Goal: Information Seeking & Learning: Learn about a topic

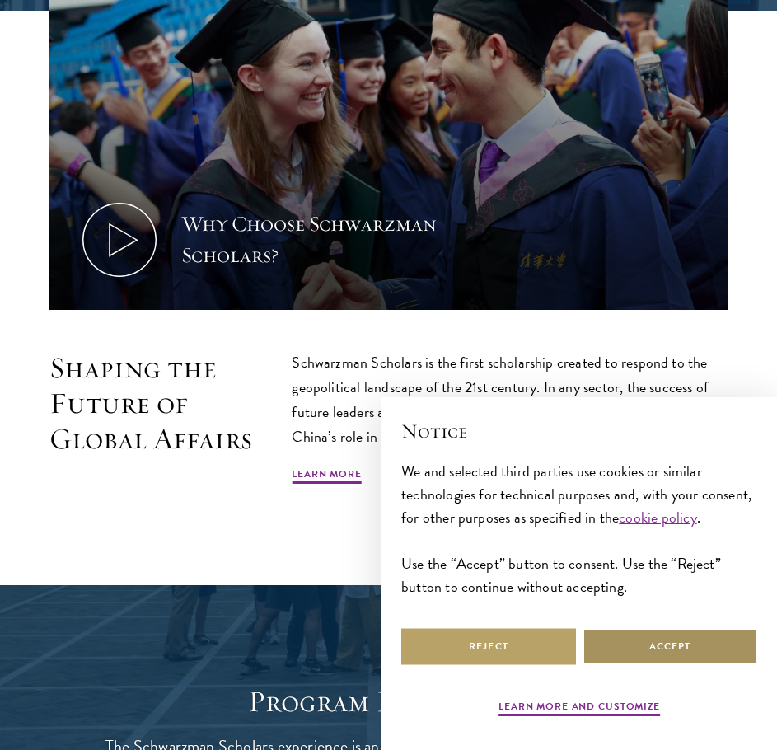
click at [602, 653] on button "Accept" at bounding box center [670, 646] width 175 height 37
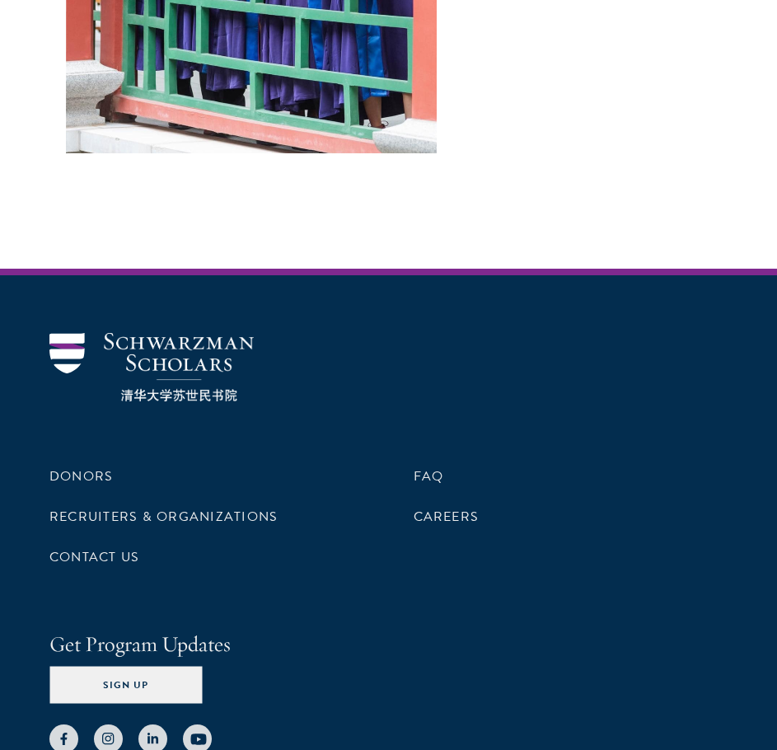
scroll to position [6758, 0]
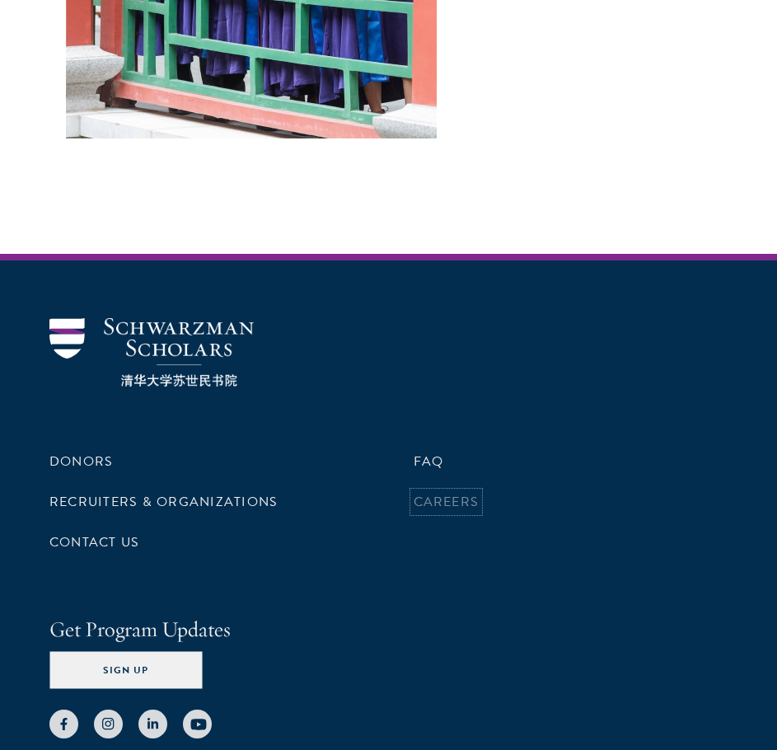
click at [448, 492] on link "Careers" at bounding box center [447, 502] width 66 height 20
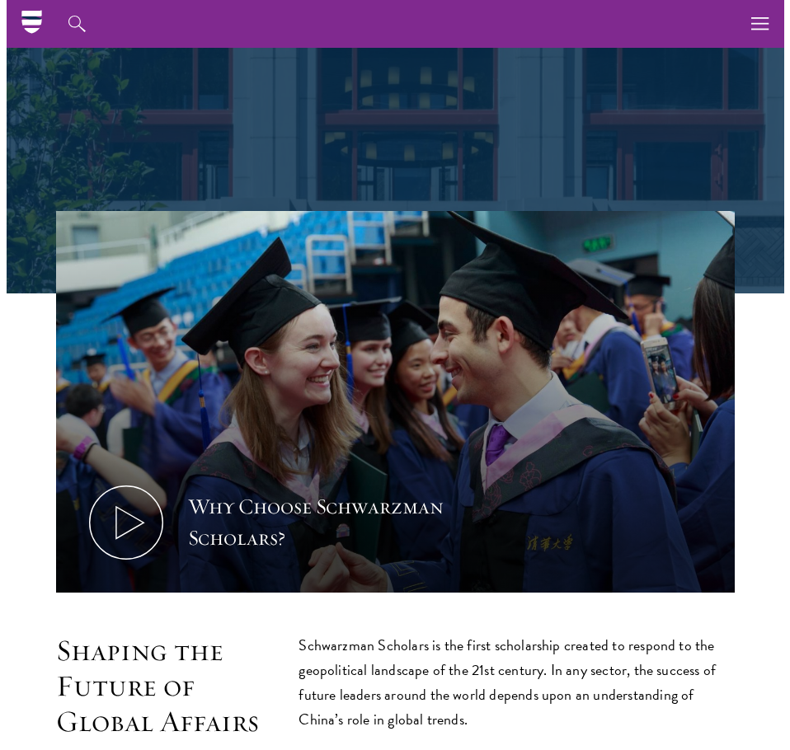
scroll to position [0, 0]
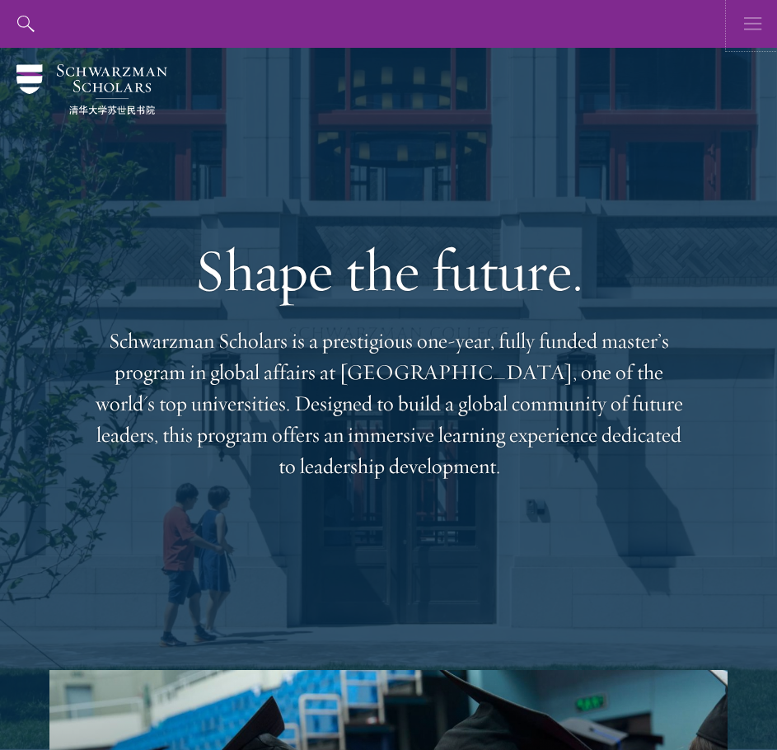
click at [759, 23] on use "button" at bounding box center [752, 23] width 17 height 12
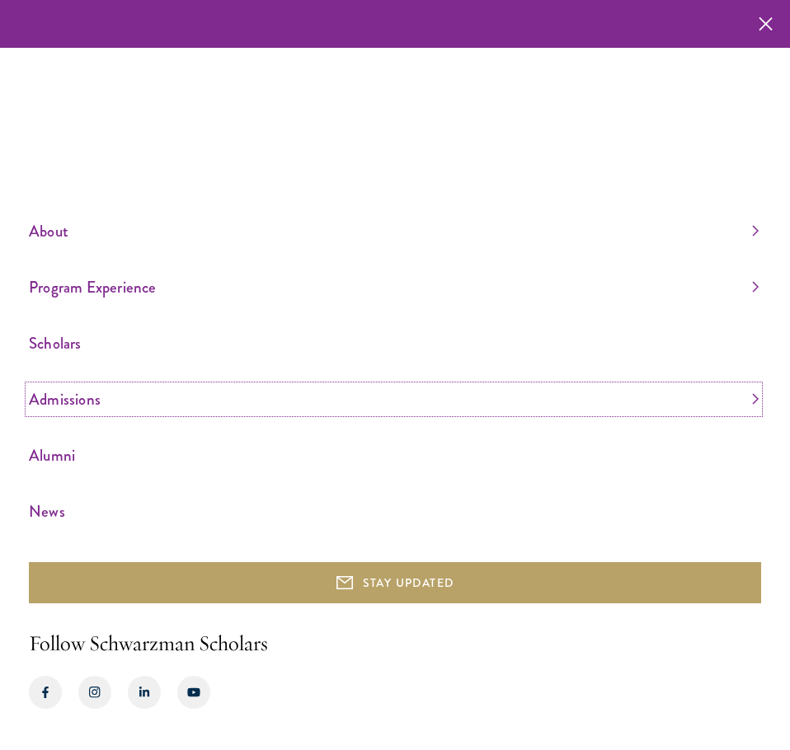
click at [99, 392] on link "Admissions" at bounding box center [393, 399] width 729 height 27
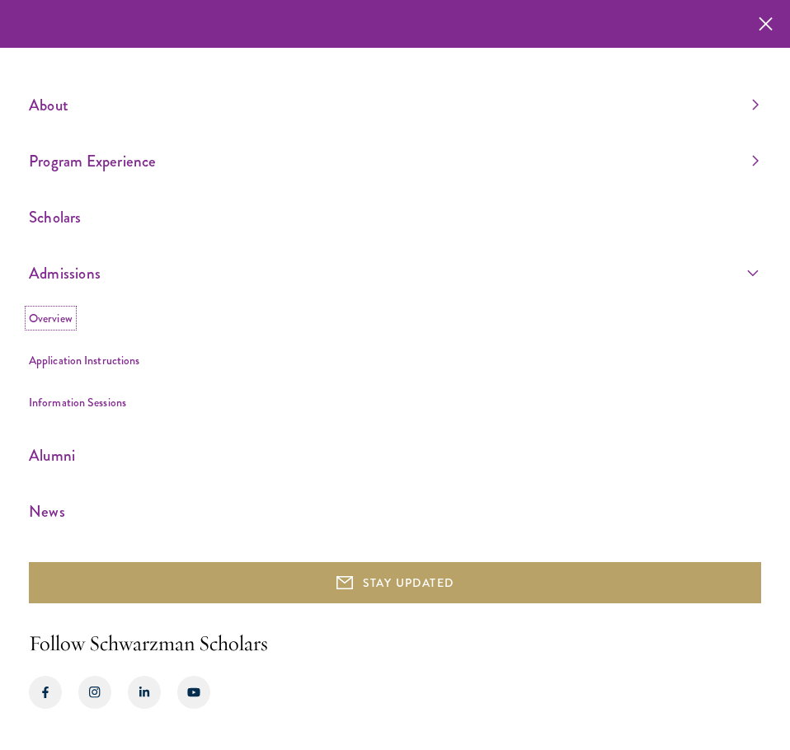
click at [59, 319] on link "Overview" at bounding box center [51, 318] width 44 height 16
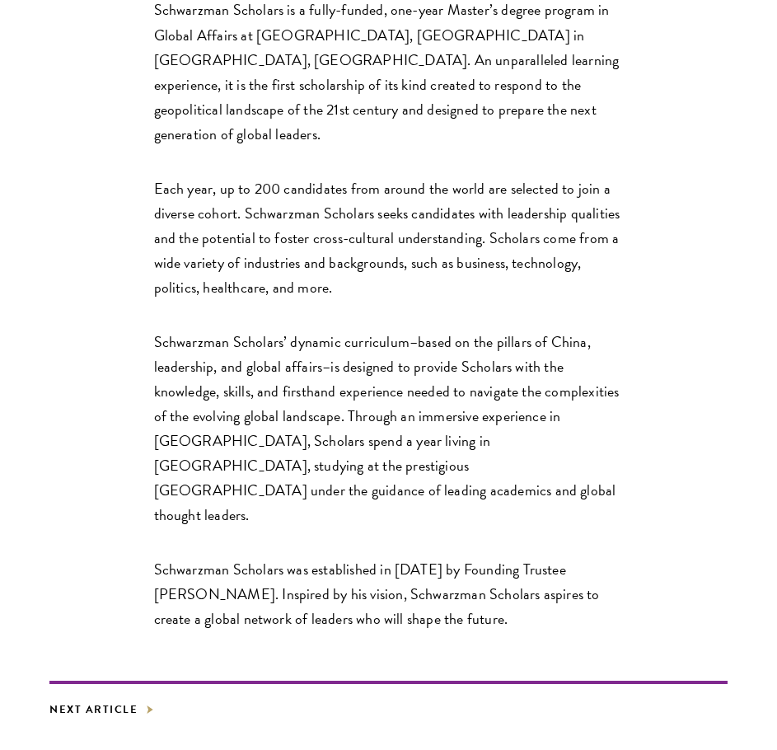
scroll to position [2555, 0]
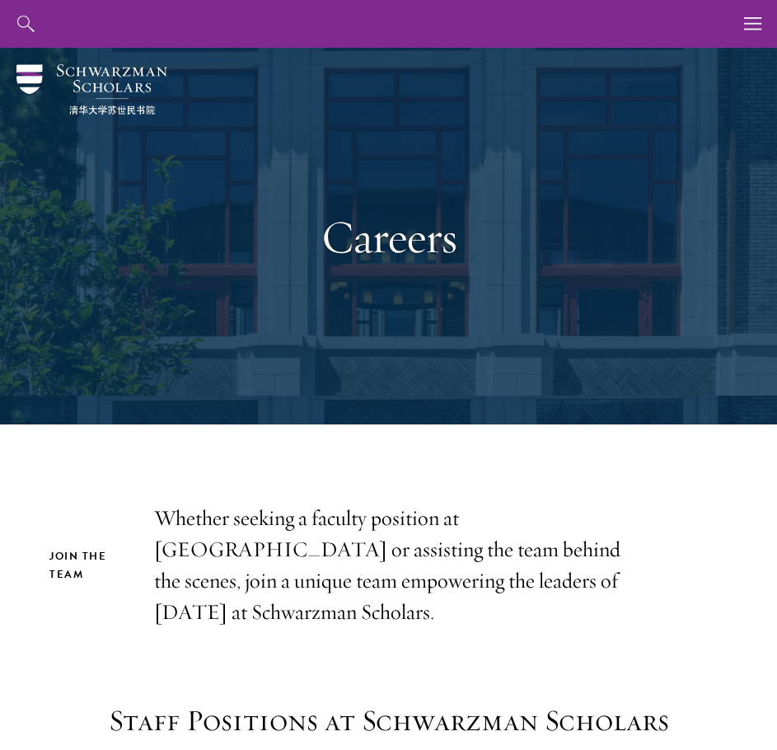
scroll to position [247, 0]
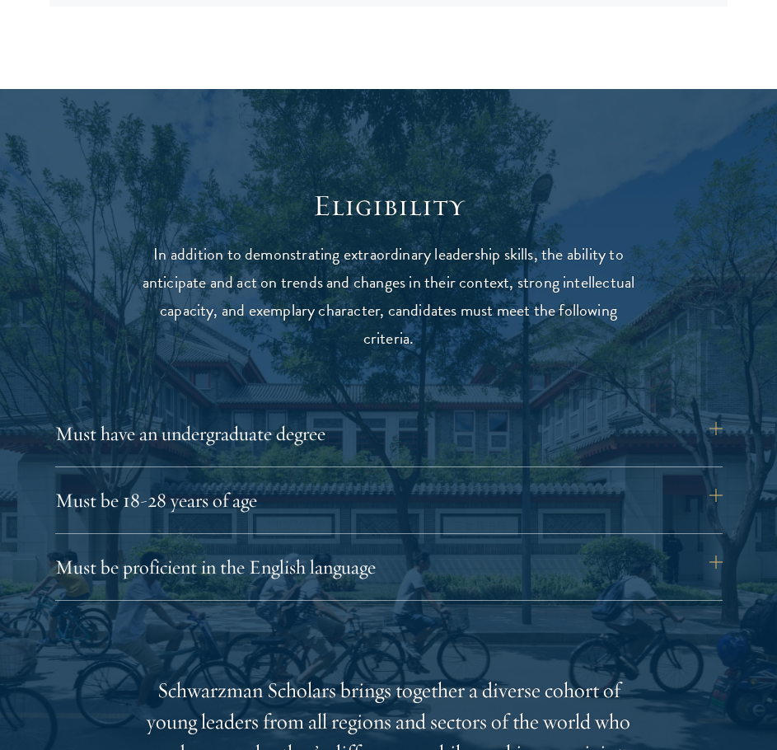
scroll to position [1896, 0]
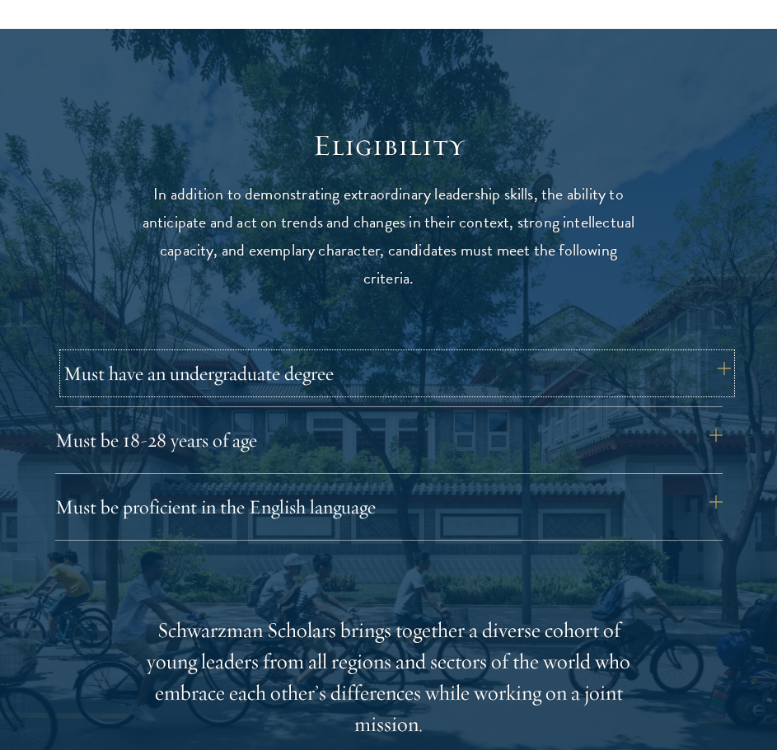
click at [486, 378] on button "Must have an undergraduate degree" at bounding box center [397, 374] width 668 height 40
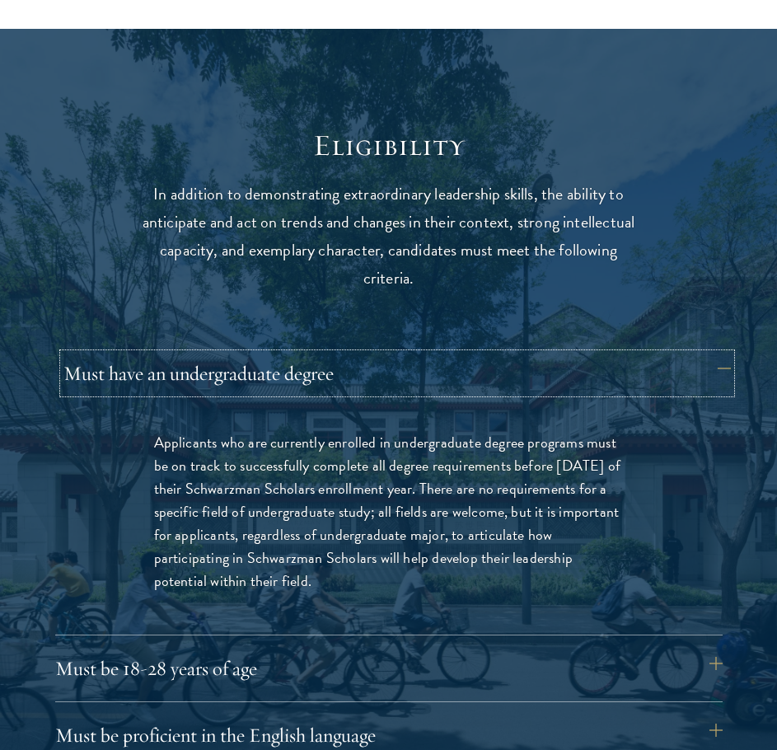
click at [486, 377] on button "Must have an undergraduate degree" at bounding box center [397, 374] width 668 height 40
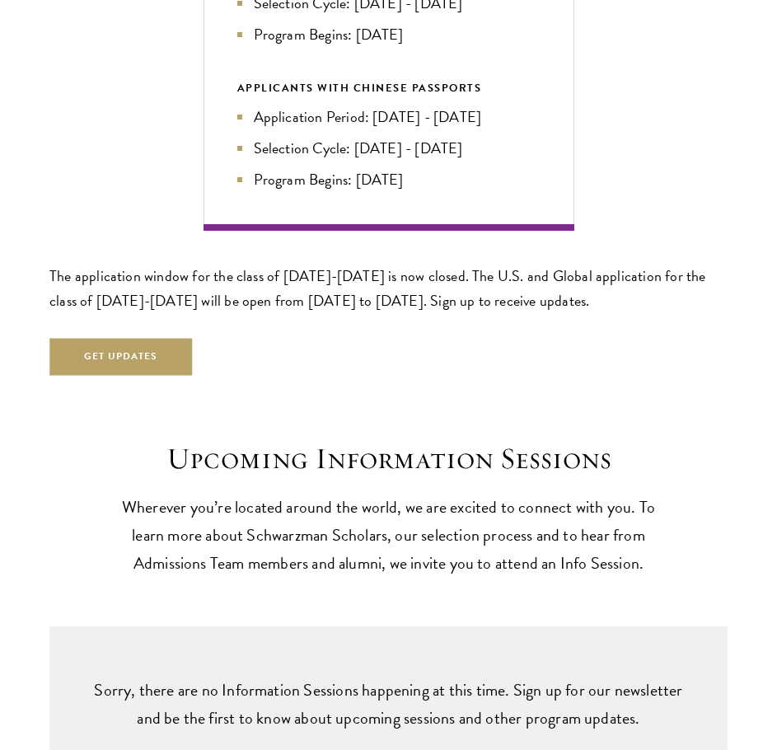
scroll to position [3544, 0]
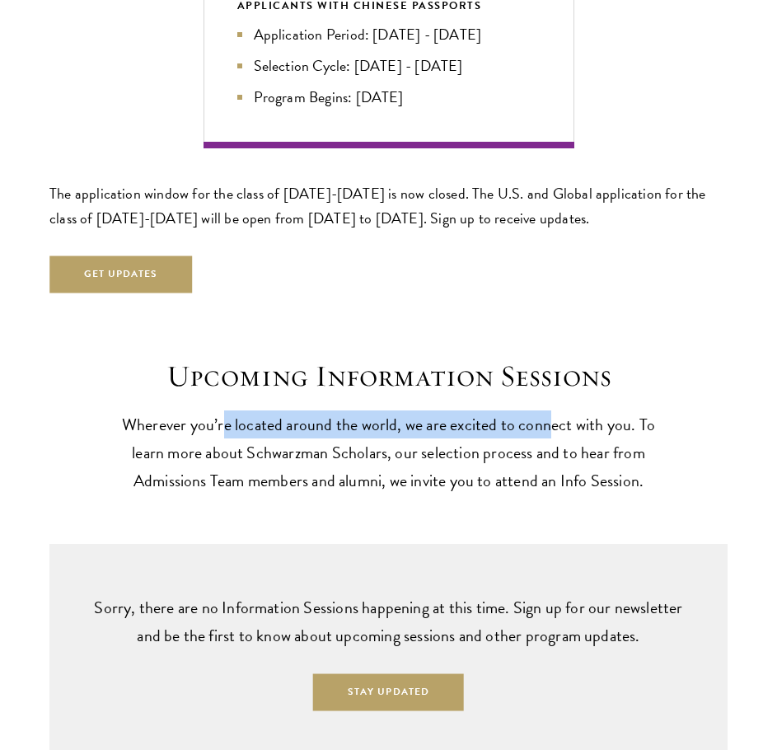
drag, startPoint x: 222, startPoint y: 429, endPoint x: 551, endPoint y: 430, distance: 328.9
click at [550, 430] on p "Wherever you’re located around the world, we are excited to connect with you. T…" at bounding box center [389, 452] width 569 height 84
click at [551, 429] on p "Wherever you’re located around the world, we are excited to connect with you. T…" at bounding box center [389, 452] width 569 height 84
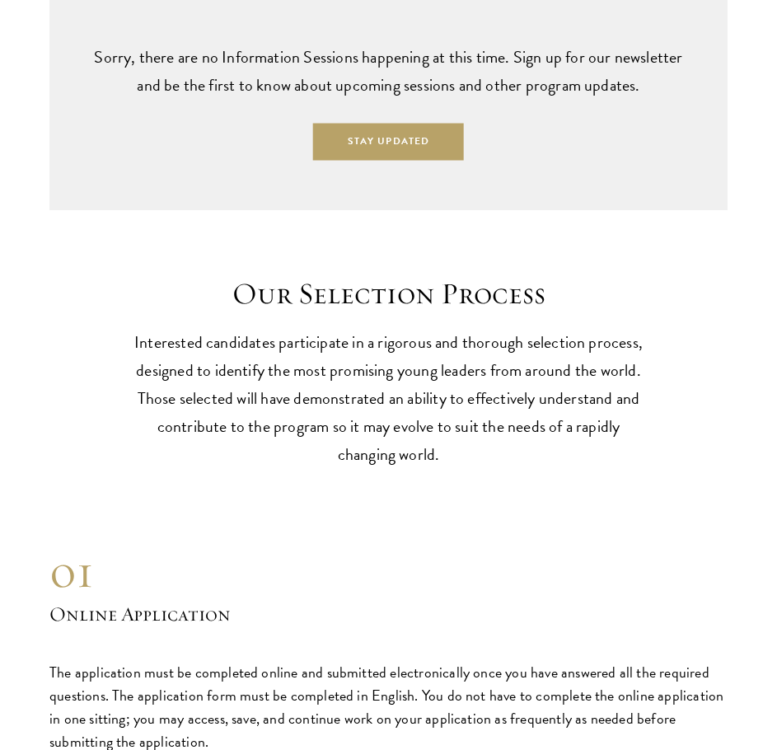
scroll to position [4121, 0]
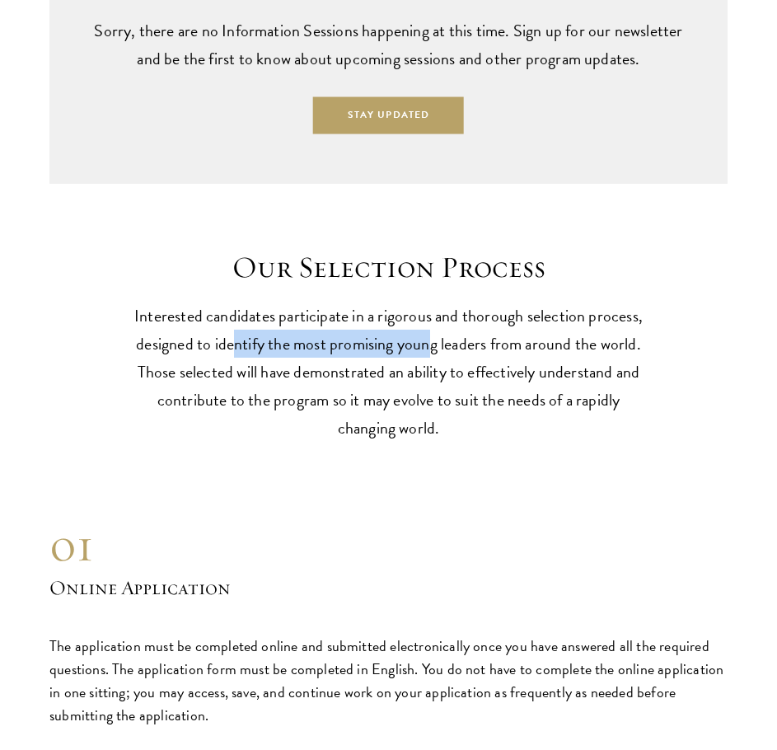
drag, startPoint x: 232, startPoint y: 331, endPoint x: 433, endPoint y: 336, distance: 200.4
click at [433, 336] on p "Interested candidates participate in a rigorous and thorough selection process,…" at bounding box center [389, 372] width 511 height 140
drag, startPoint x: 250, startPoint y: 346, endPoint x: 395, endPoint y: 347, distance: 145.1
click at [395, 347] on p "Interested candidates participate in a rigorous and thorough selection process,…" at bounding box center [389, 372] width 511 height 140
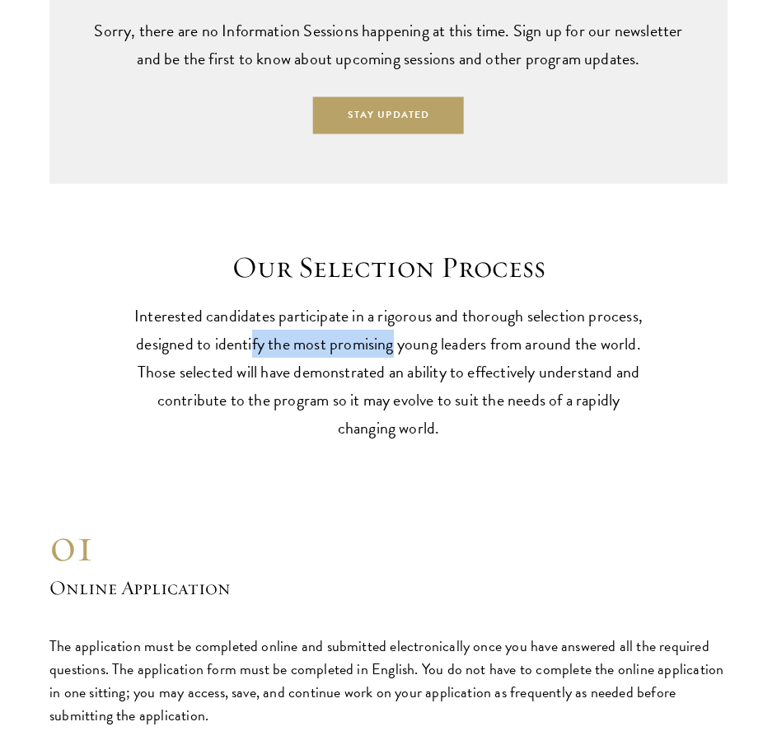
click at [396, 347] on p "Interested candidates participate in a rigorous and thorough selection process,…" at bounding box center [389, 372] width 511 height 140
click at [523, 368] on p "Interested candidates participate in a rigorous and thorough selection process,…" at bounding box center [389, 372] width 511 height 140
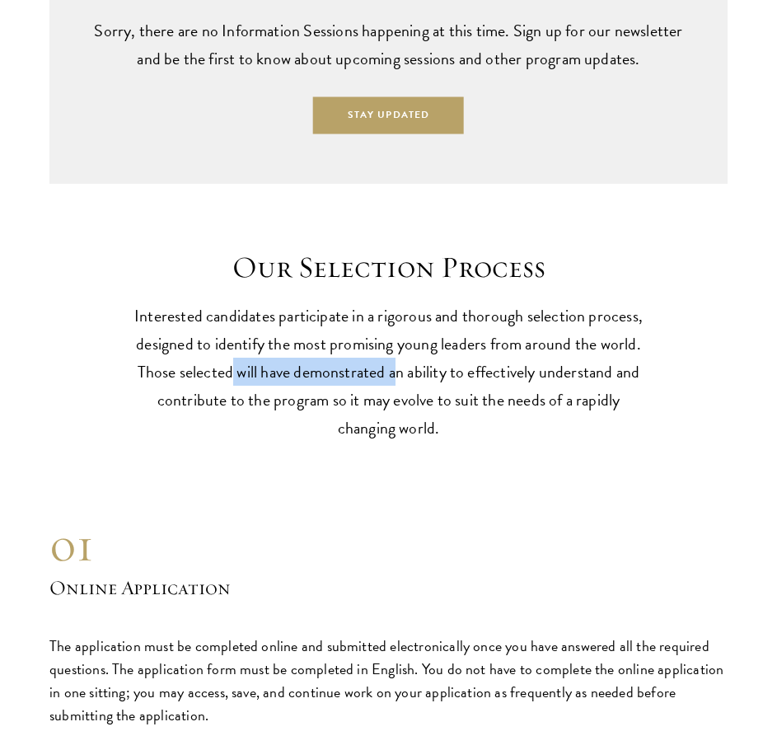
drag, startPoint x: 229, startPoint y: 384, endPoint x: 405, endPoint y: 382, distance: 175.6
click at [403, 382] on p "Interested candidates participate in a rigorous and thorough selection process,…" at bounding box center [389, 372] width 511 height 140
click at [420, 382] on p "Interested candidates participate in a rigorous and thorough selection process,…" at bounding box center [389, 372] width 511 height 140
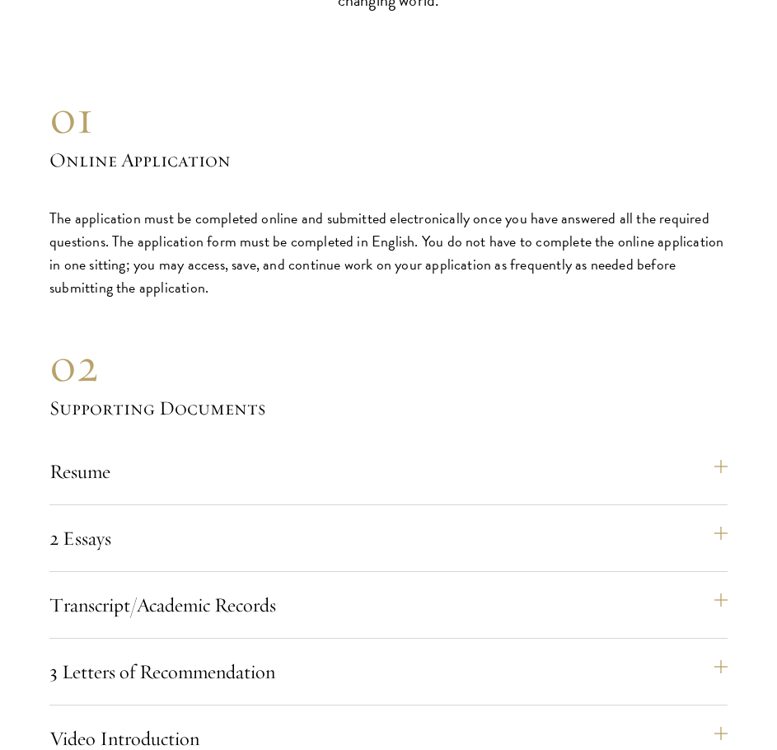
scroll to position [4616, 0]
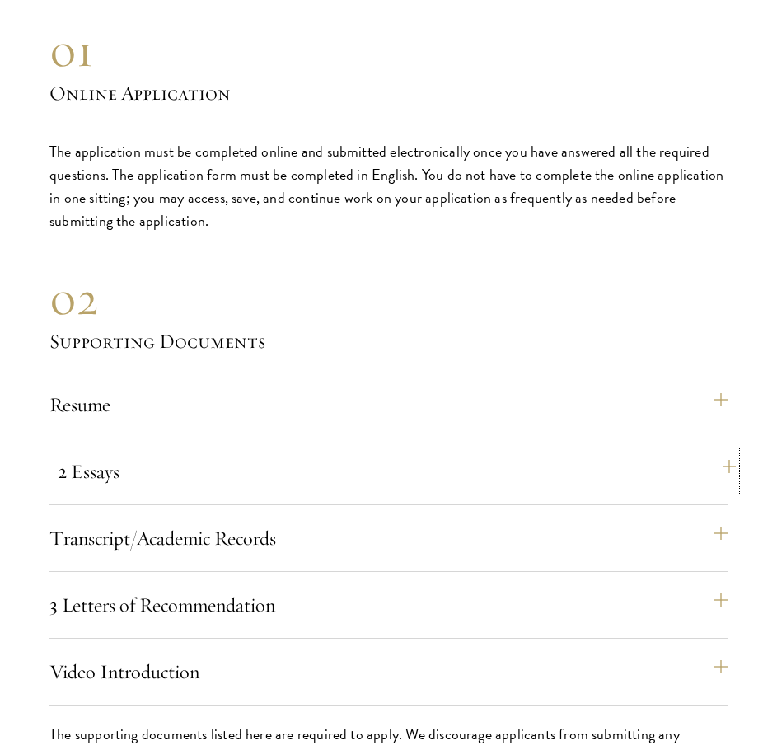
click at [194, 471] on button "2 Essays" at bounding box center [397, 472] width 678 height 40
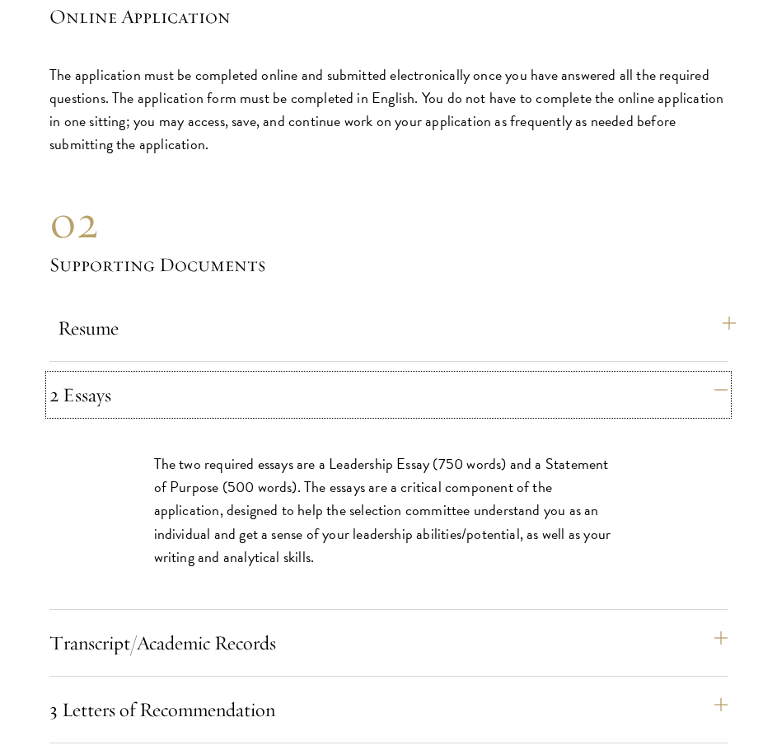
scroll to position [4698, 0]
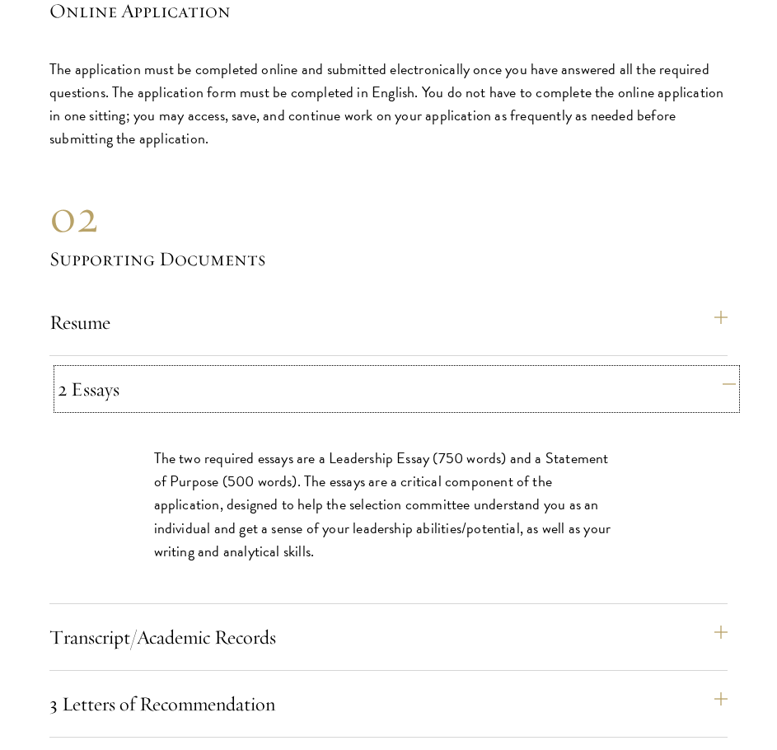
click at [359, 393] on button "2 Essays" at bounding box center [397, 389] width 678 height 40
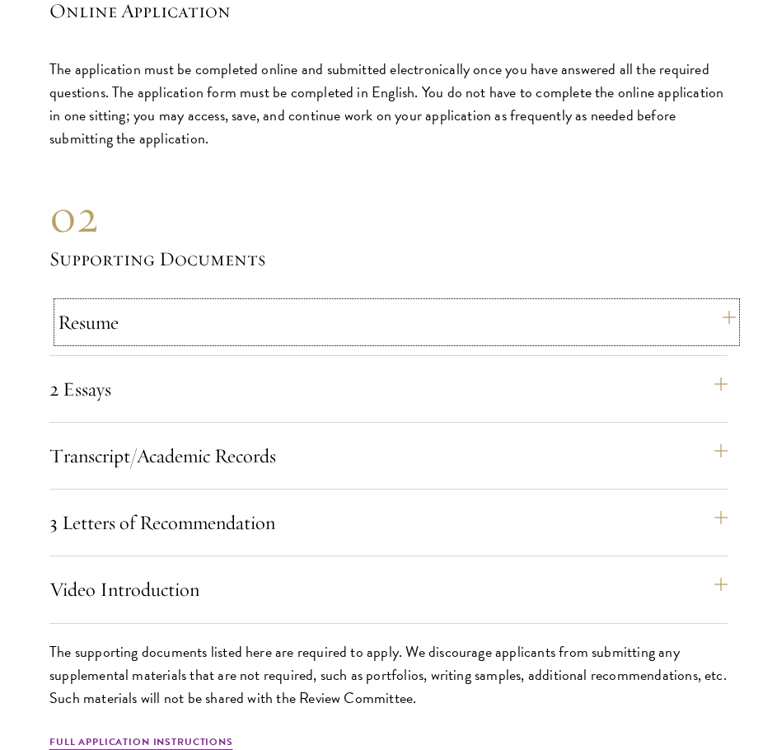
click at [360, 326] on button "Resume" at bounding box center [397, 322] width 678 height 40
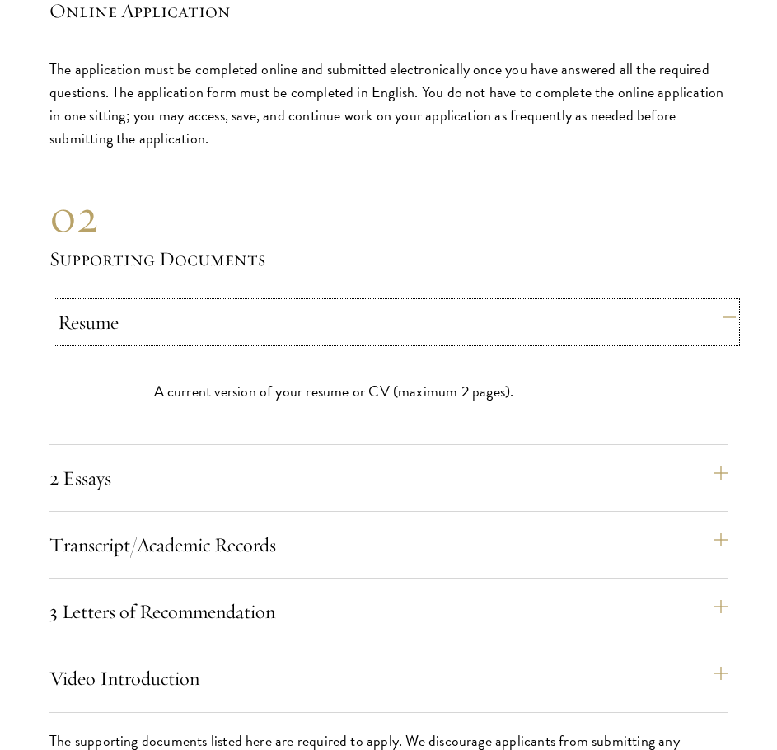
click at [360, 326] on button "Resume" at bounding box center [397, 322] width 678 height 40
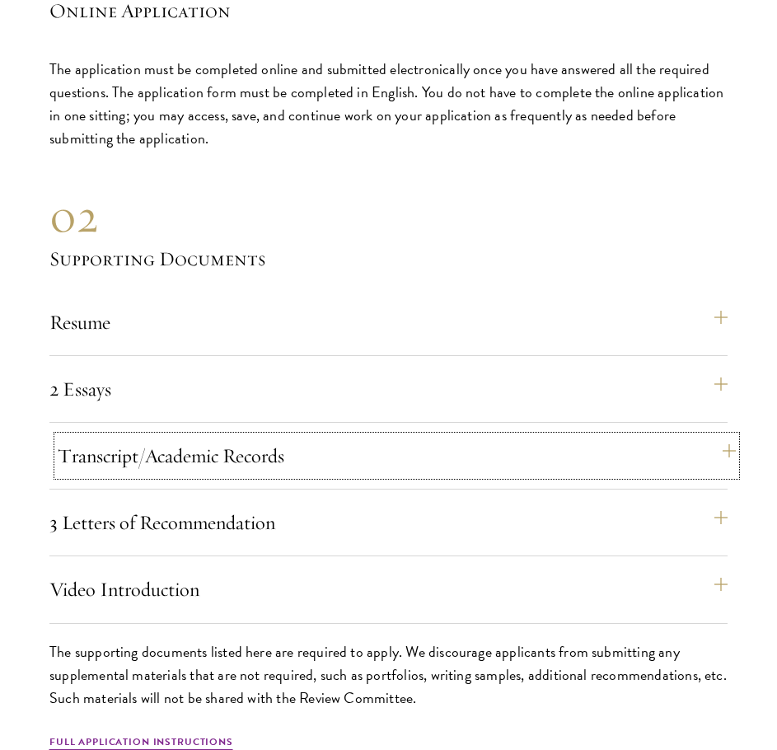
click at [344, 446] on button "Transcript/Academic Records" at bounding box center [397, 456] width 678 height 40
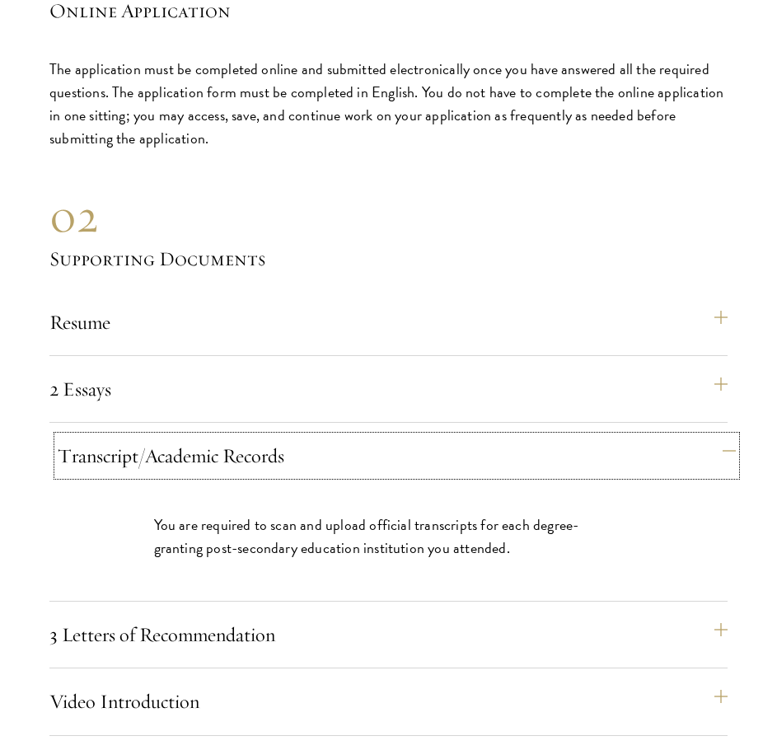
click at [343, 441] on button "Transcript/Academic Records" at bounding box center [397, 456] width 678 height 40
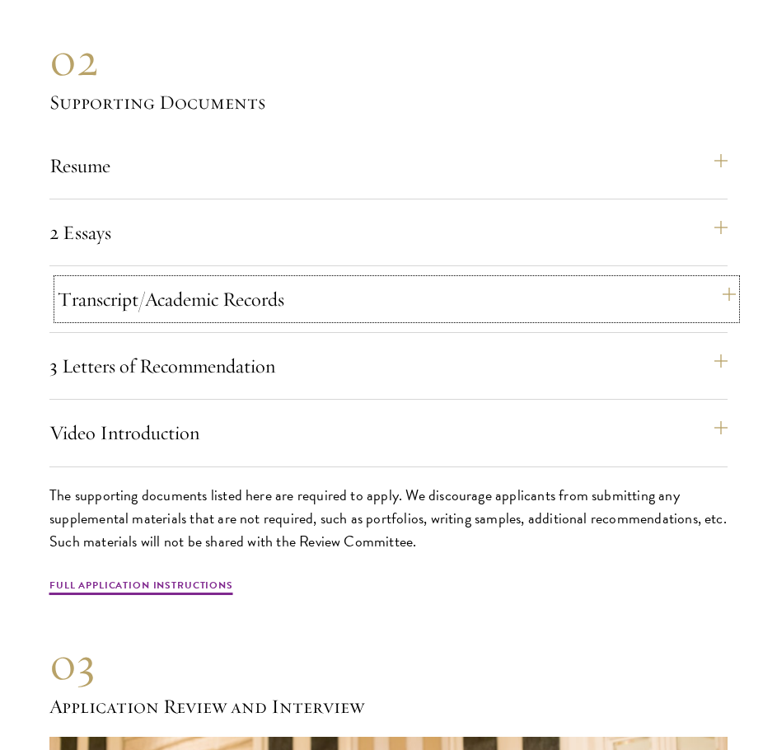
scroll to position [4863, 0]
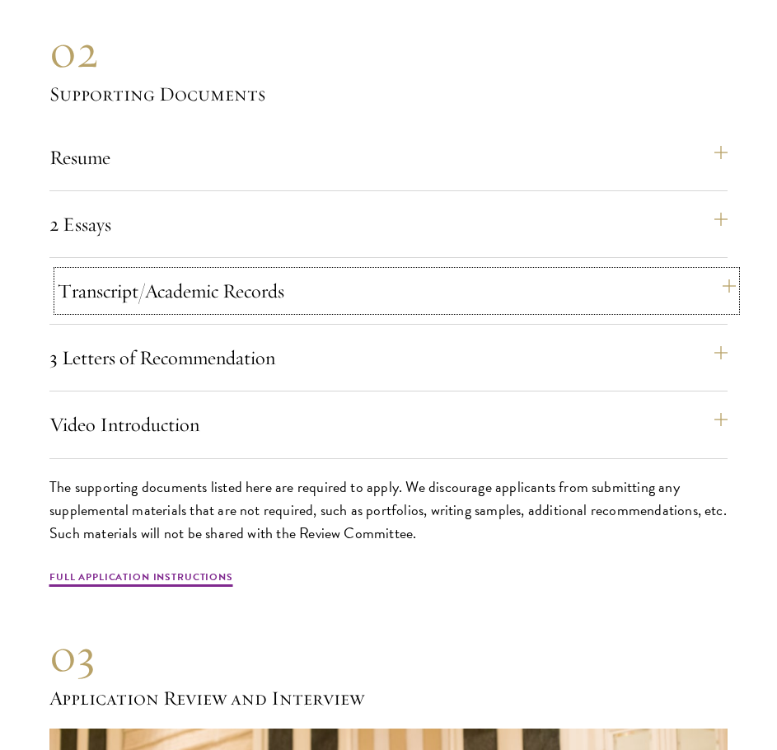
click at [340, 291] on button "Transcript/Academic Records" at bounding box center [397, 291] width 678 height 40
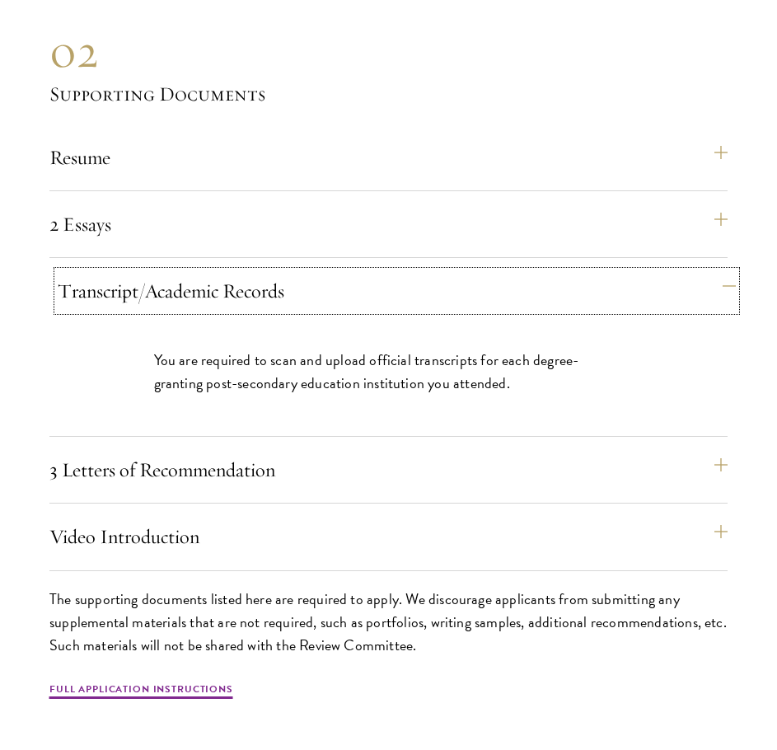
click at [340, 291] on button "Transcript/Academic Records" at bounding box center [397, 291] width 678 height 40
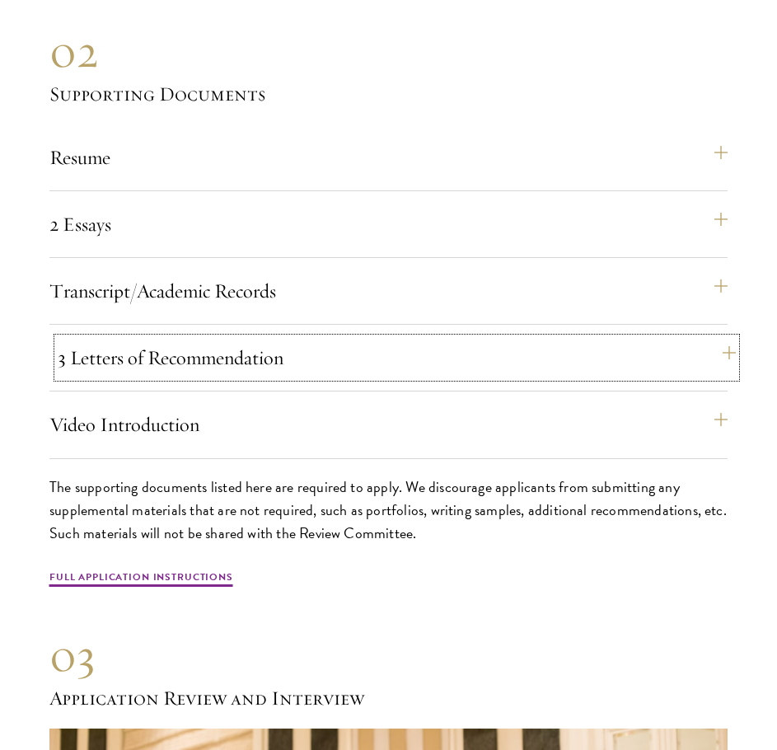
click at [311, 357] on button "3 Letters of Recommendation" at bounding box center [397, 358] width 678 height 40
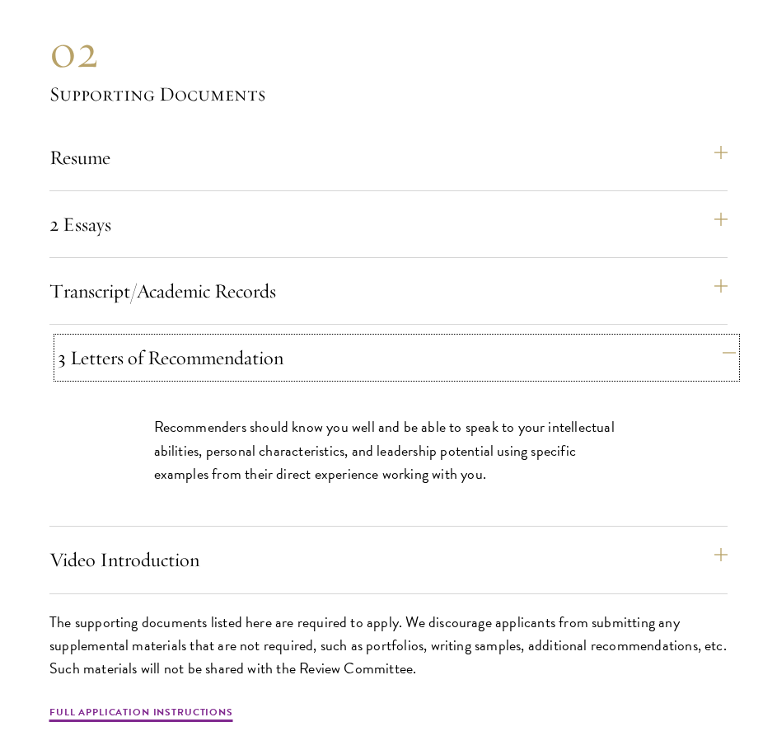
click at [310, 353] on button "3 Letters of Recommendation" at bounding box center [397, 358] width 678 height 40
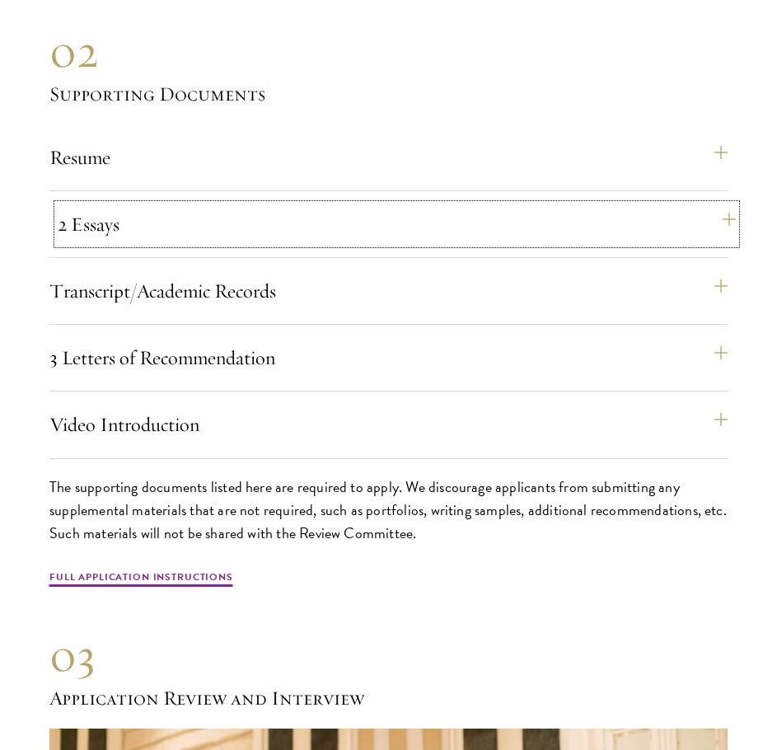
click at [298, 243] on button "2 Essays" at bounding box center [397, 224] width 678 height 40
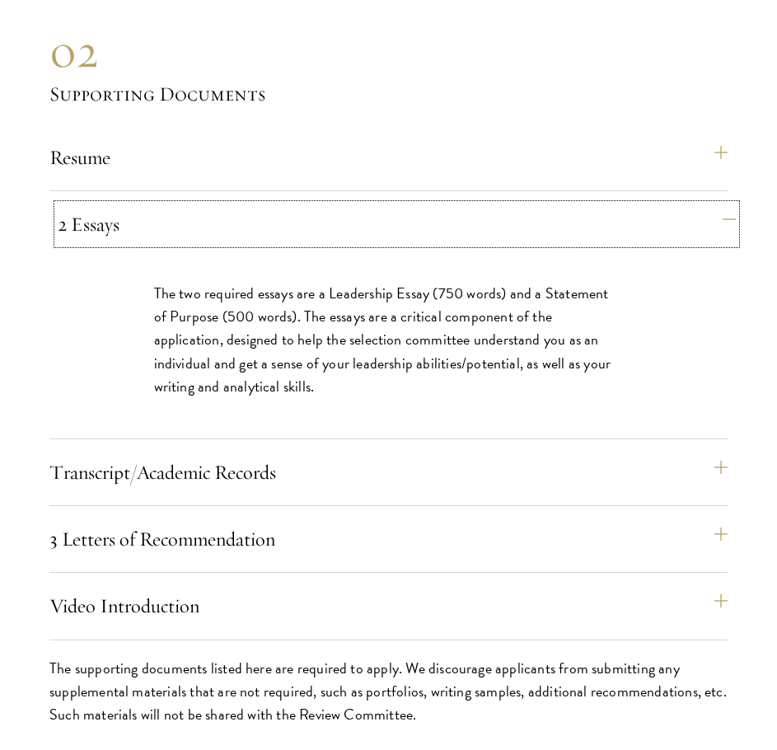
click at [298, 243] on button "2 Essays" at bounding box center [397, 224] width 678 height 40
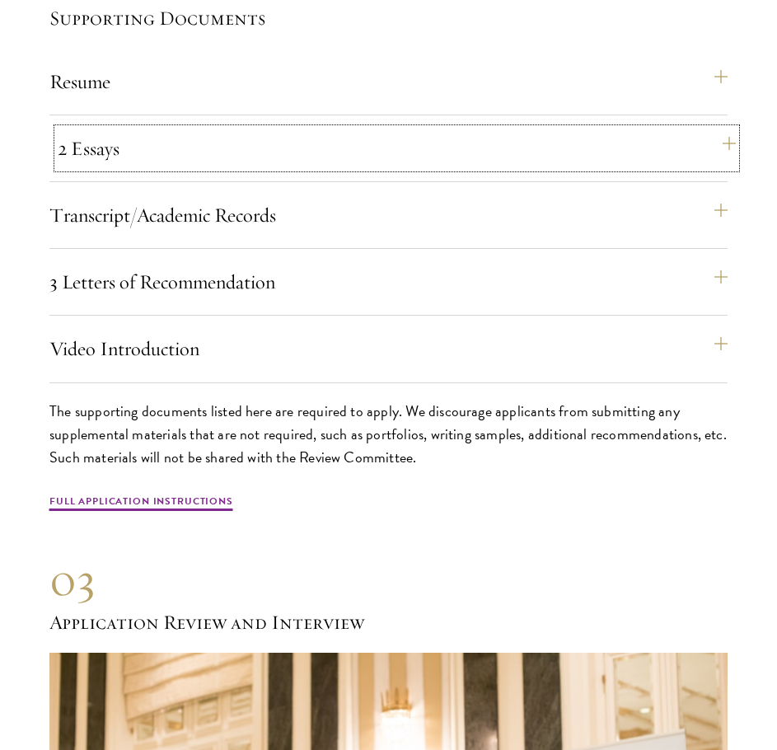
scroll to position [4945, 0]
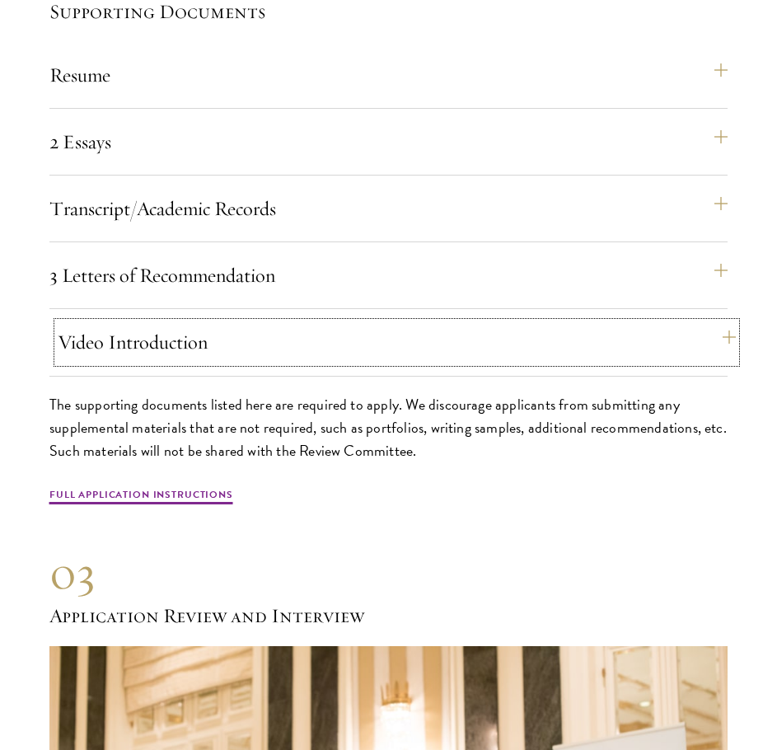
click at [274, 357] on button "Video Introduction" at bounding box center [397, 342] width 678 height 40
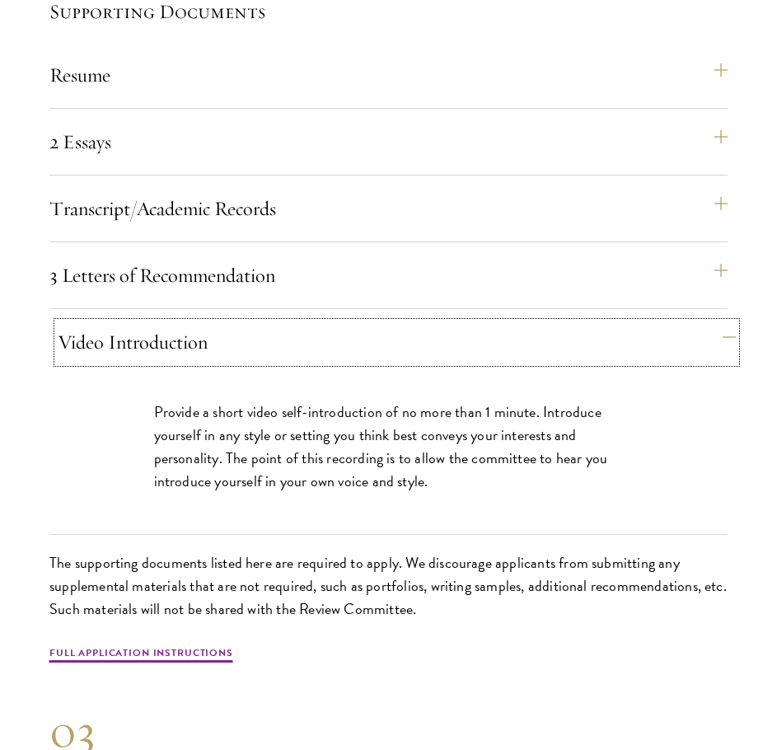
click at [271, 346] on button "Video Introduction" at bounding box center [397, 342] width 678 height 40
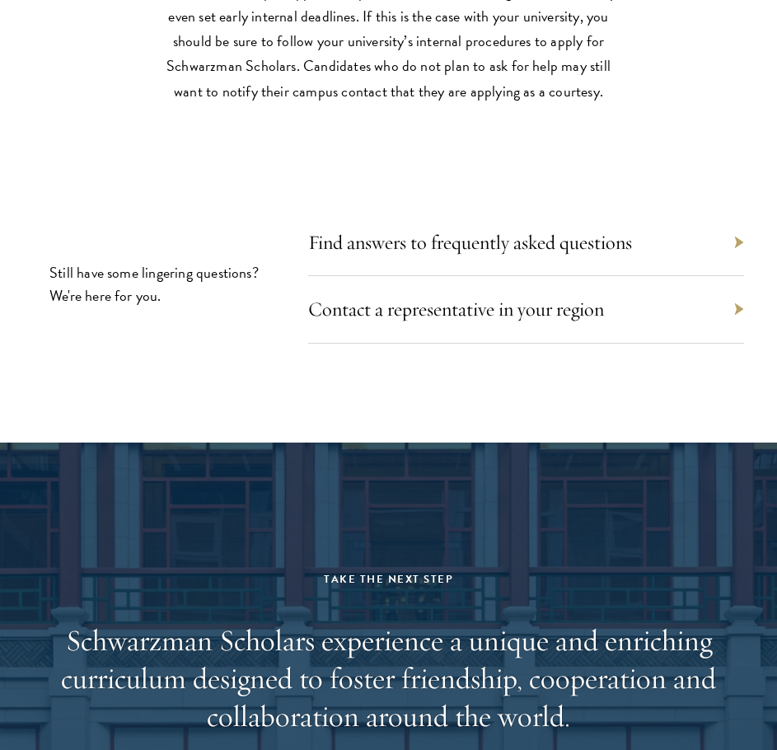
scroll to position [7748, 0]
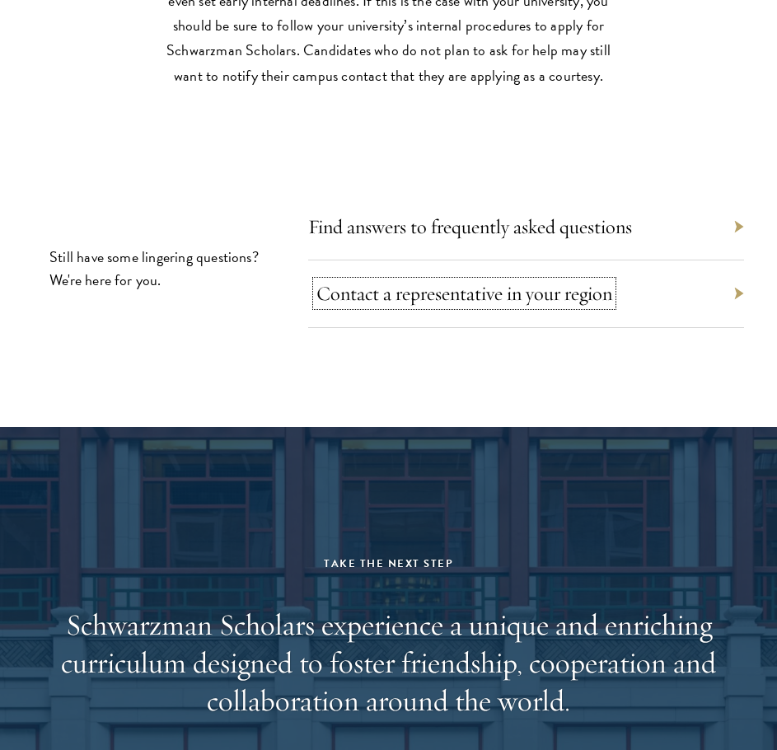
click at [475, 291] on link "Contact a representative in your region" at bounding box center [464, 293] width 296 height 25
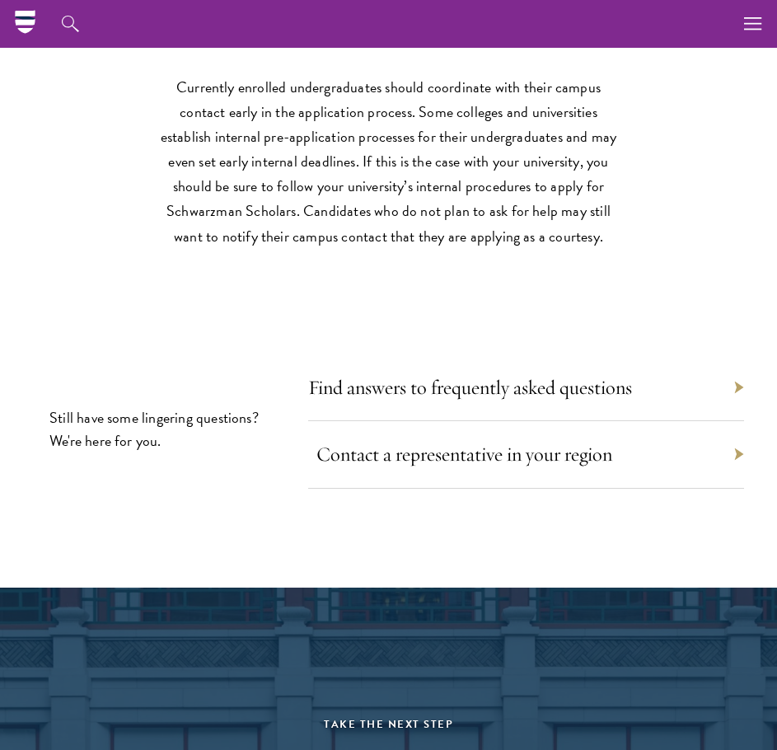
scroll to position [7560, 0]
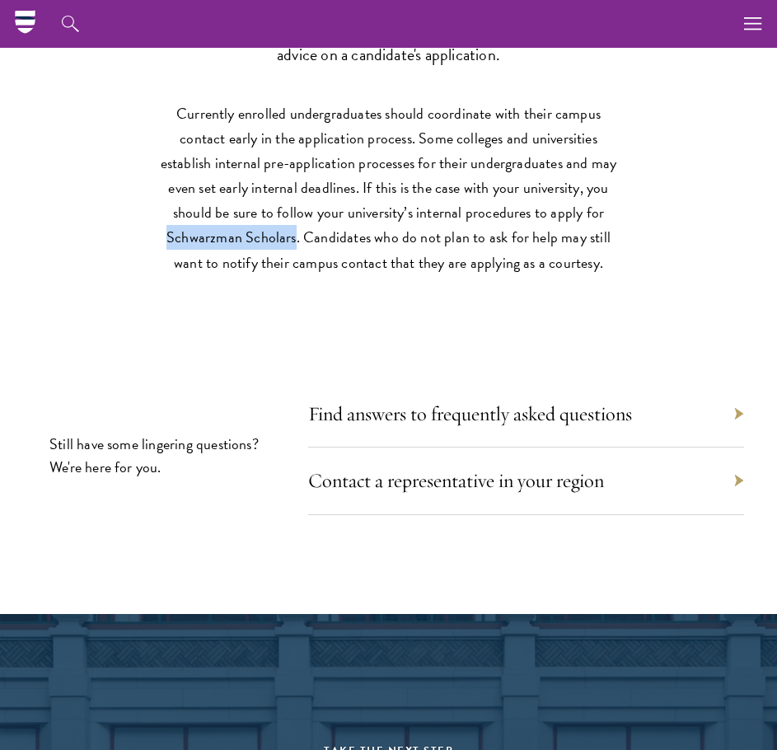
drag, startPoint x: 490, startPoint y: 216, endPoint x: 613, endPoint y: 221, distance: 123.7
click at [613, 221] on p "Currently enrolled undergraduates should coordinate with their campus contact e…" at bounding box center [389, 187] width 470 height 173
copy p "Schwarzman Scholars"
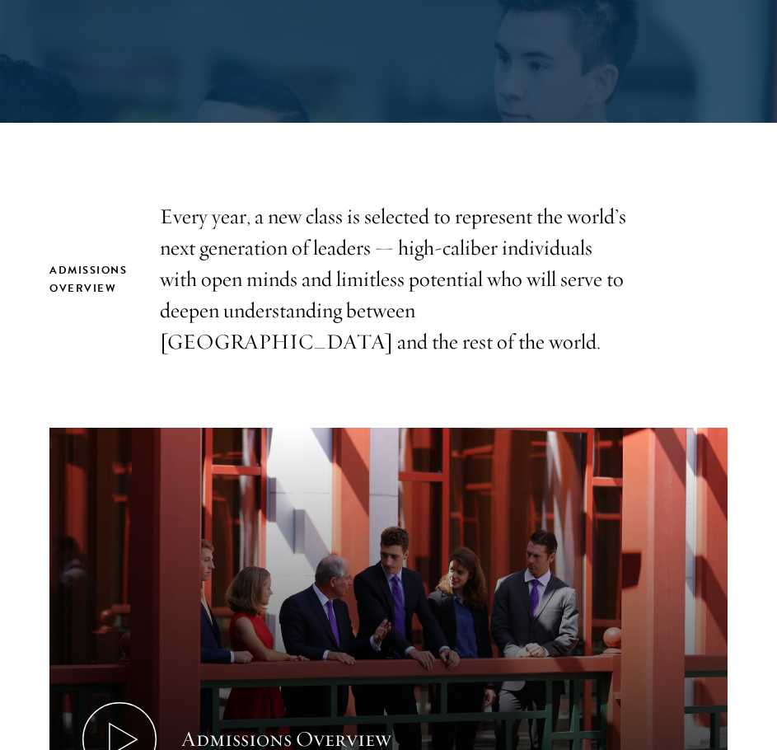
scroll to position [0, 0]
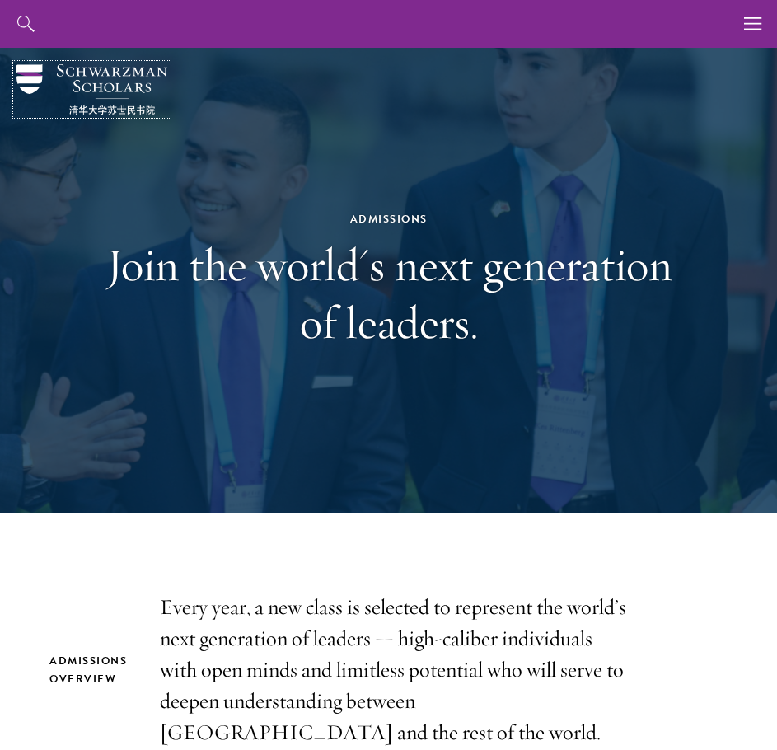
click at [100, 73] on img at bounding box center [91, 89] width 151 height 50
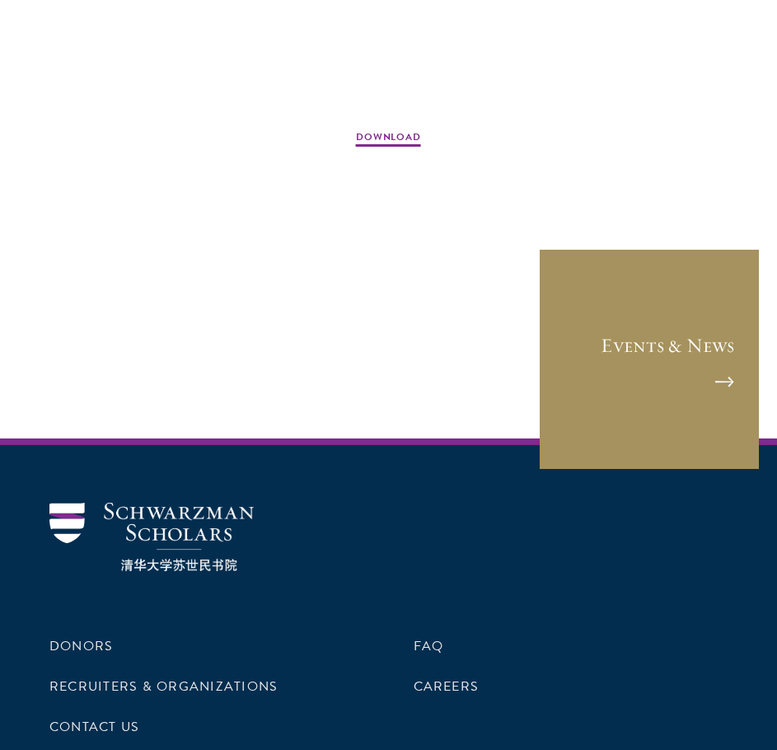
scroll to position [2555, 0]
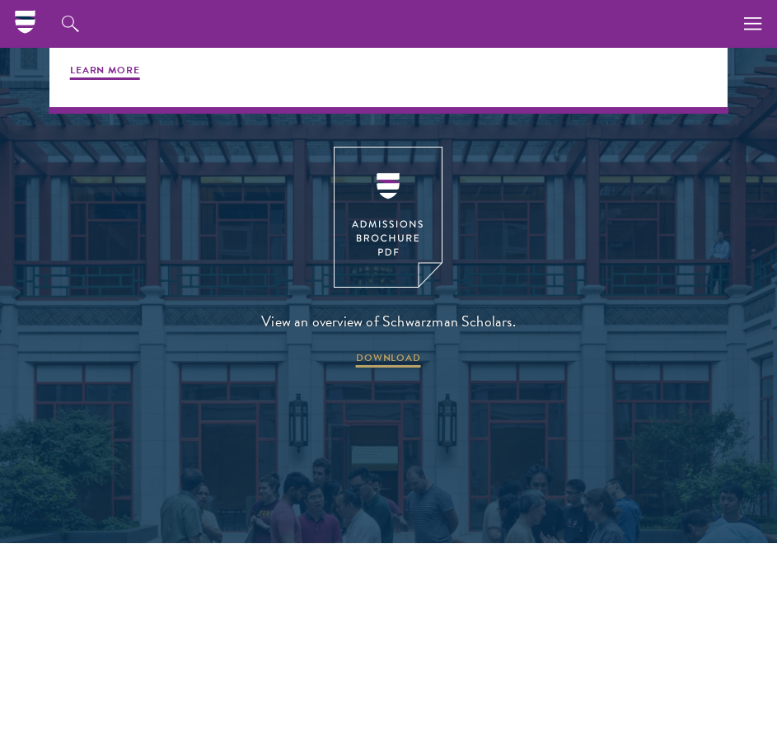
scroll to position [3462, 0]
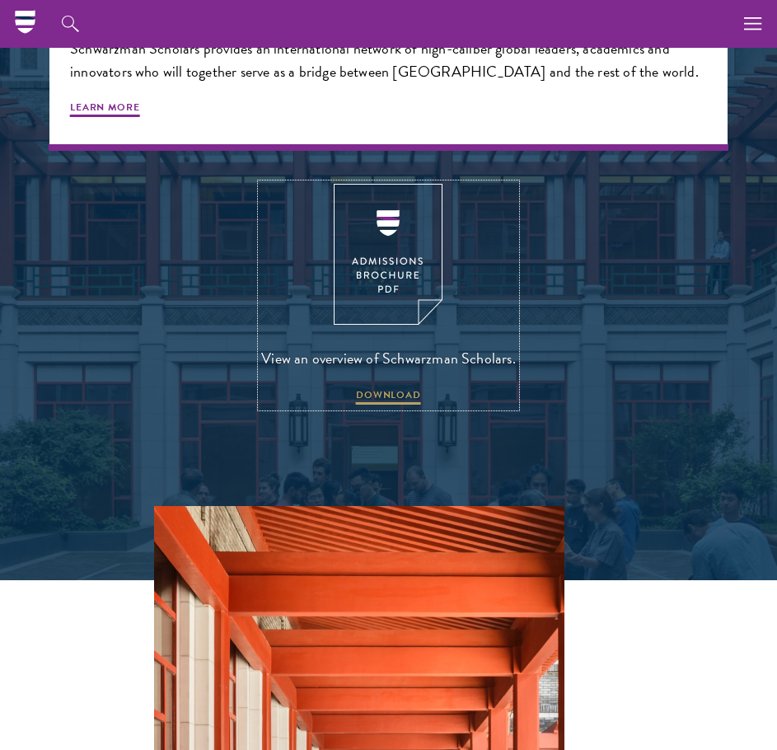
click at [397, 265] on img at bounding box center [388, 254] width 109 height 141
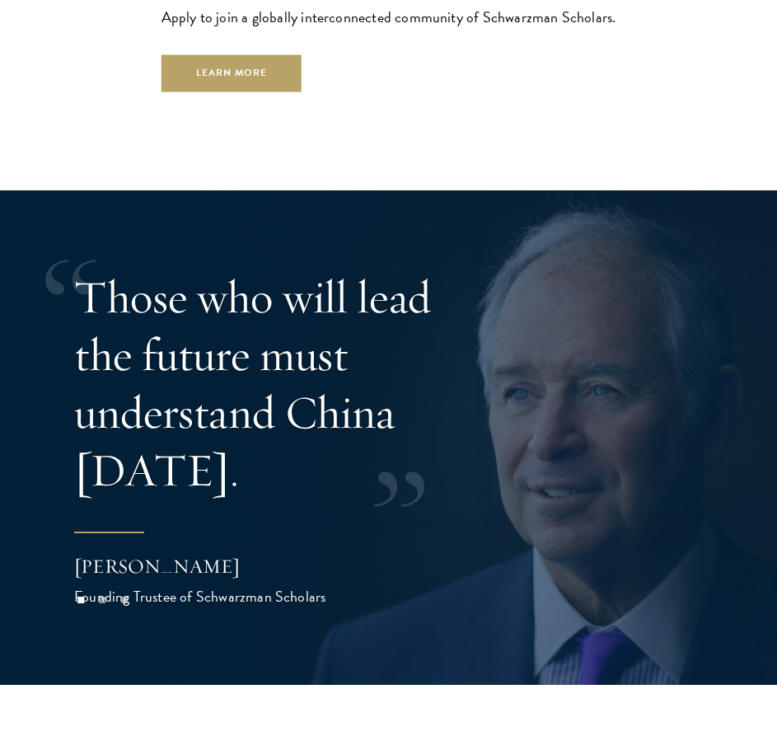
scroll to position [4698, 0]
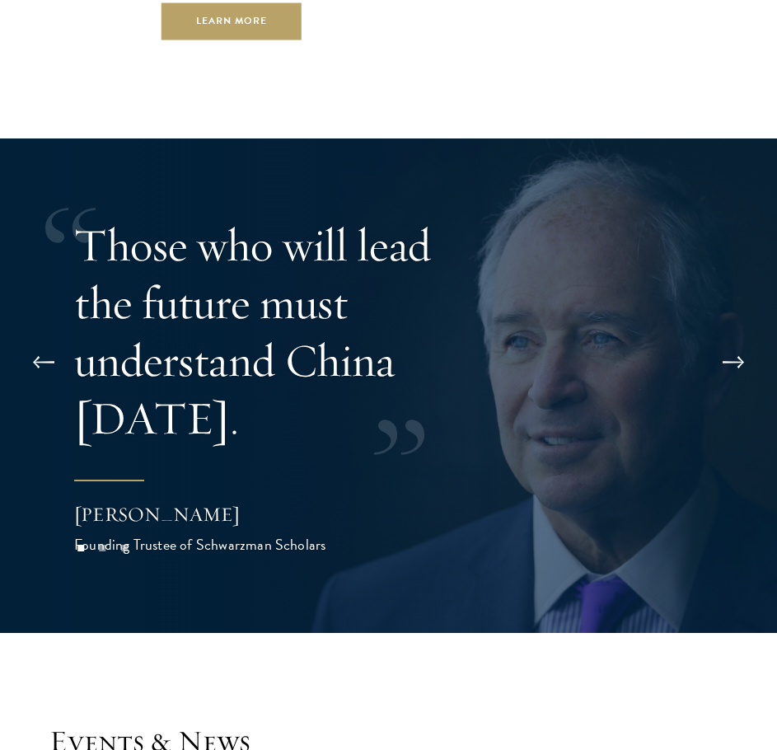
drag, startPoint x: 294, startPoint y: 512, endPoint x: 146, endPoint y: 520, distance: 148.6
click at [151, 520] on div "Stephen A. Schwarzman" at bounding box center [222, 514] width 297 height 28
drag, startPoint x: 104, startPoint y: 518, endPoint x: 307, endPoint y: 503, distance: 204.1
click at [307, 503] on div "Stephen A. Schwarzman" at bounding box center [222, 514] width 297 height 28
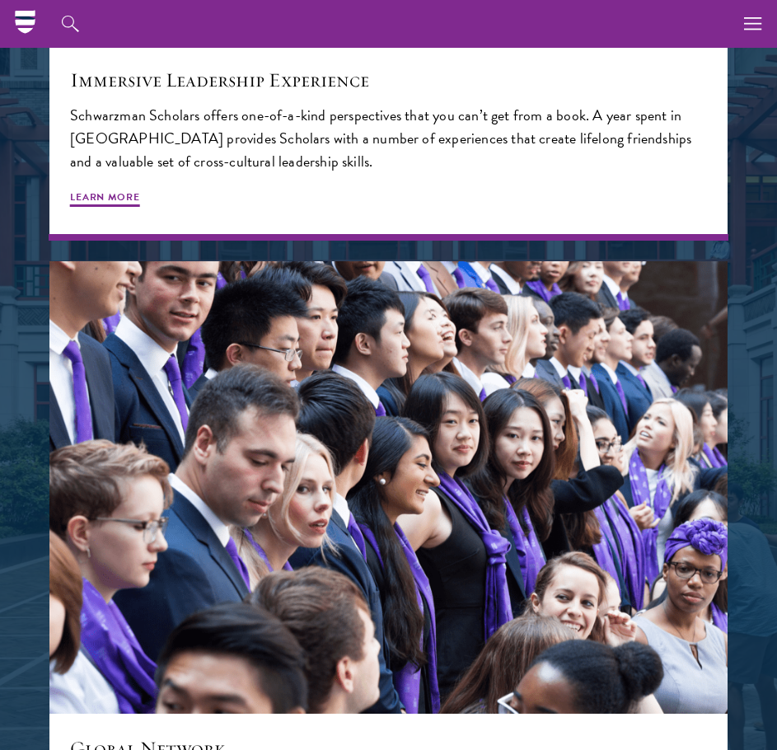
scroll to position [2720, 0]
